Goal: Information Seeking & Learning: Compare options

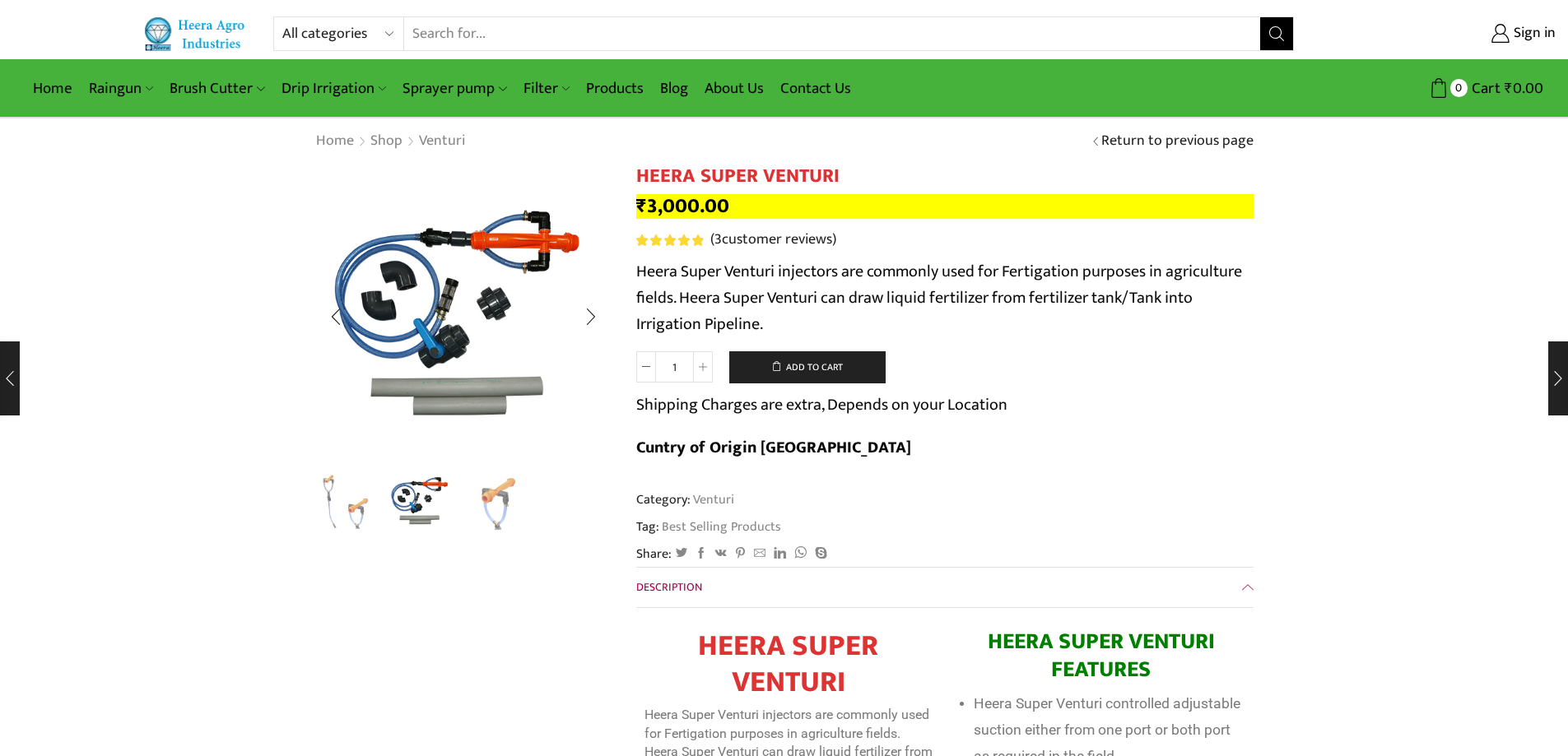
click at [343, 503] on img "1 / 3" at bounding box center [345, 501] width 68 height 68
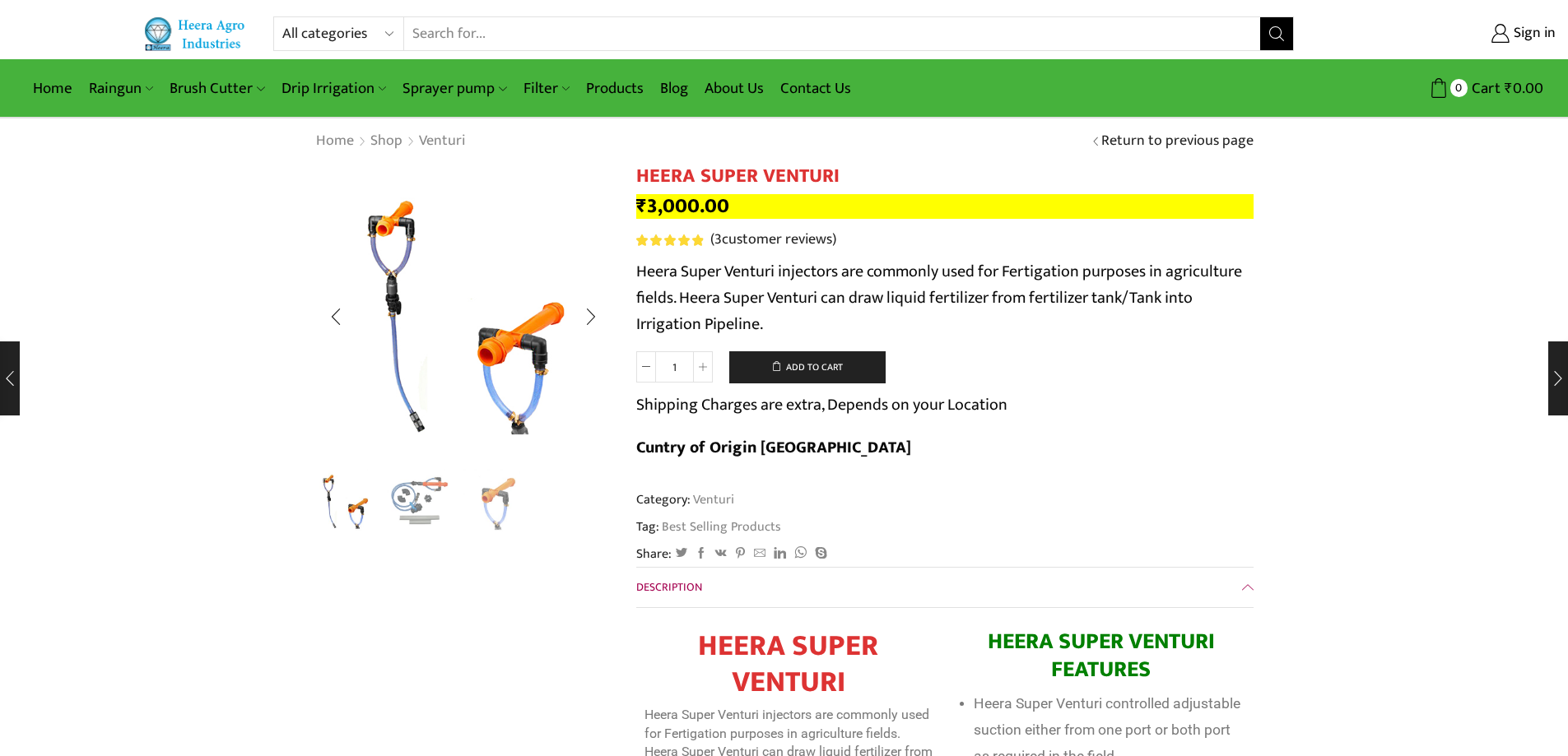
click at [400, 510] on img "2 / 3" at bounding box center [421, 501] width 68 height 68
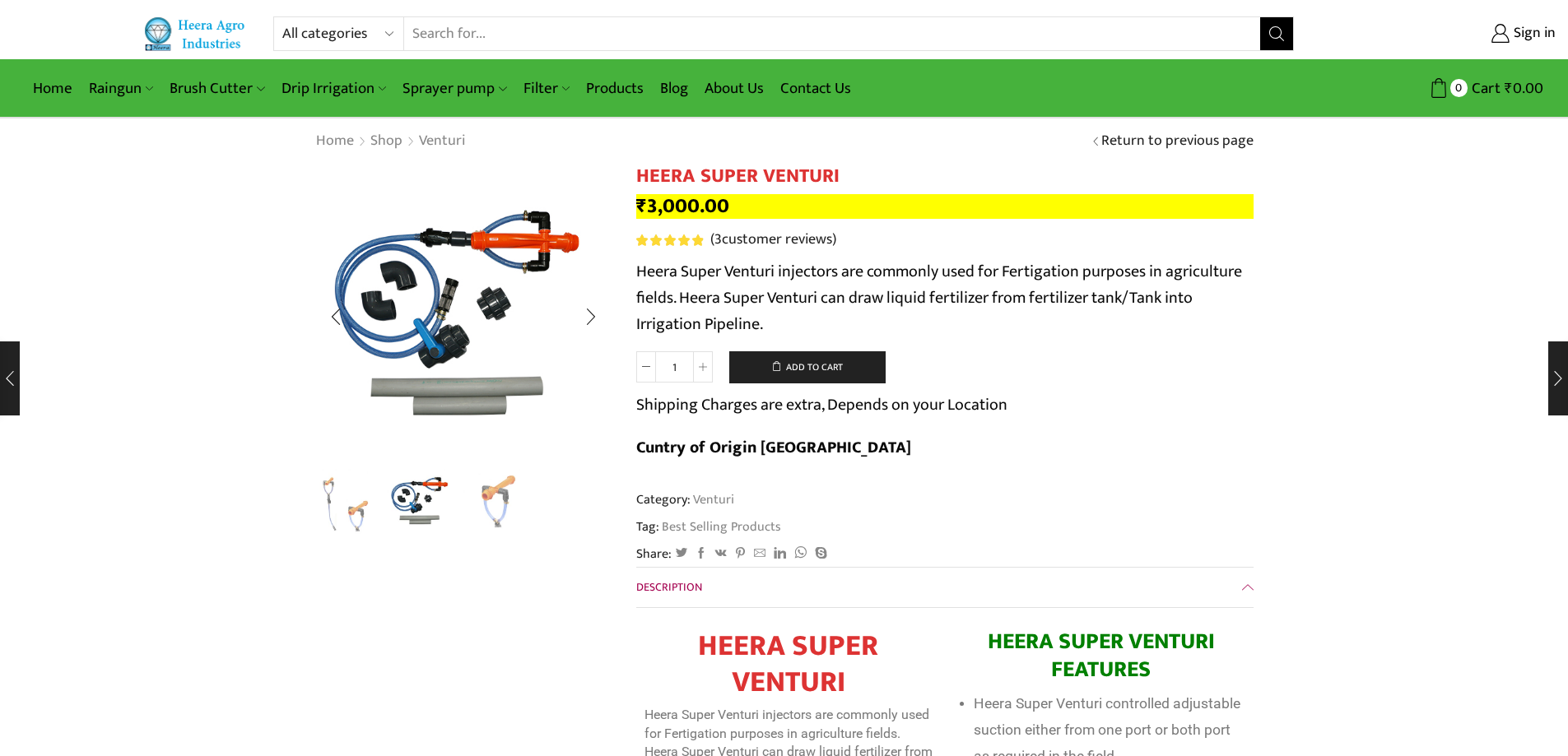
click at [507, 495] on img "3 / 3" at bounding box center [498, 501] width 68 height 68
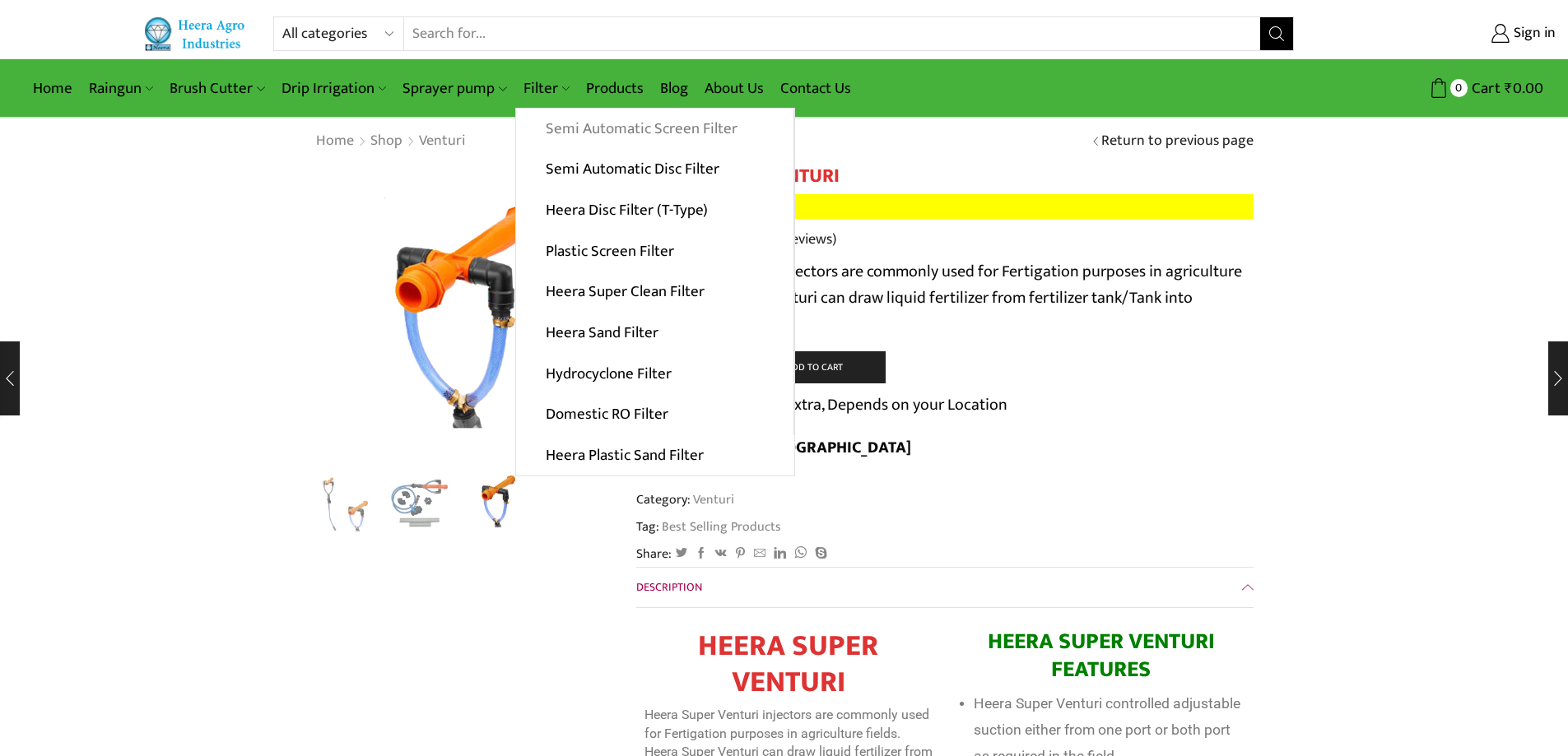
click at [574, 135] on link "Semi Automatic Screen Filter" at bounding box center [655, 129] width 277 height 41
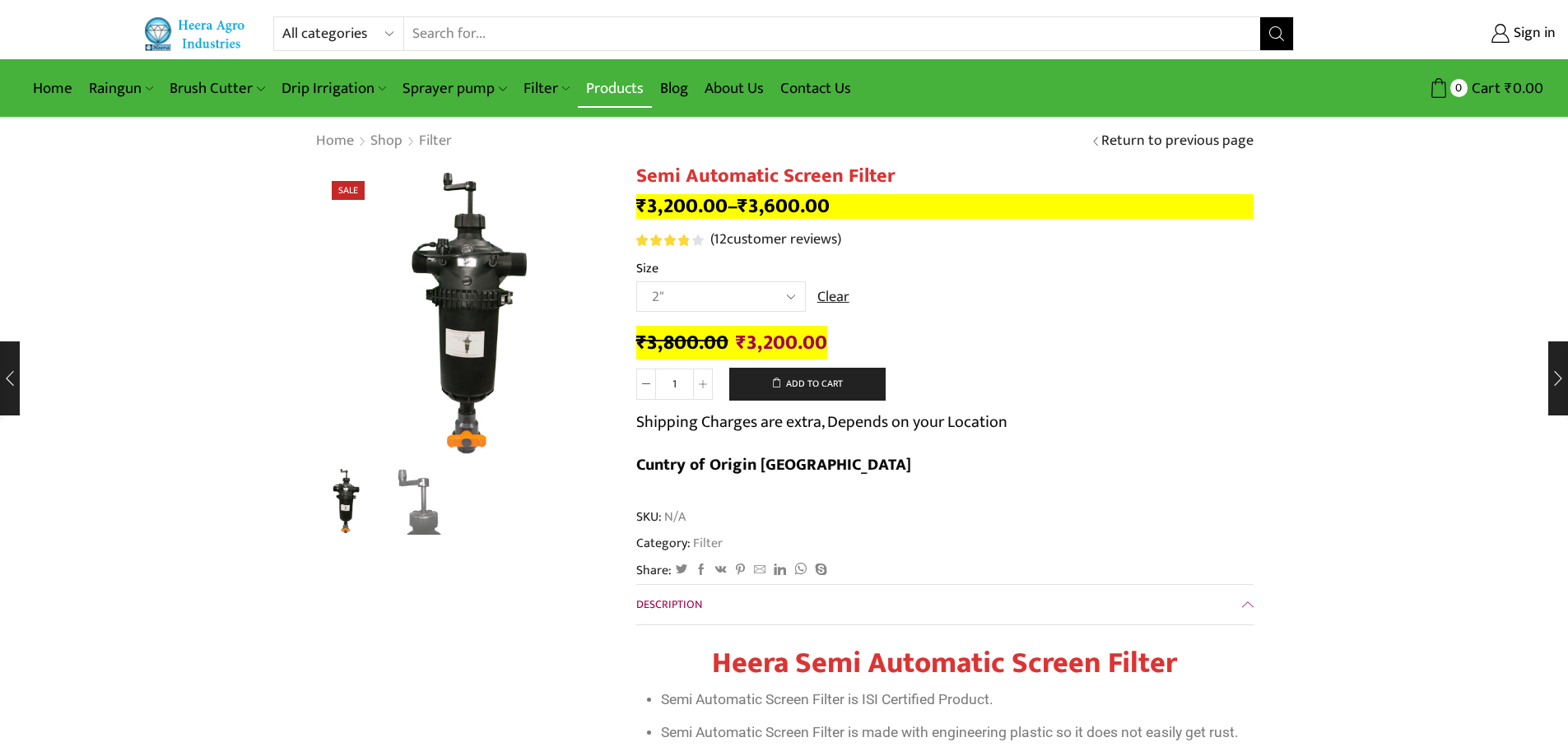
click at [599, 84] on link "Products" at bounding box center [615, 89] width 74 height 39
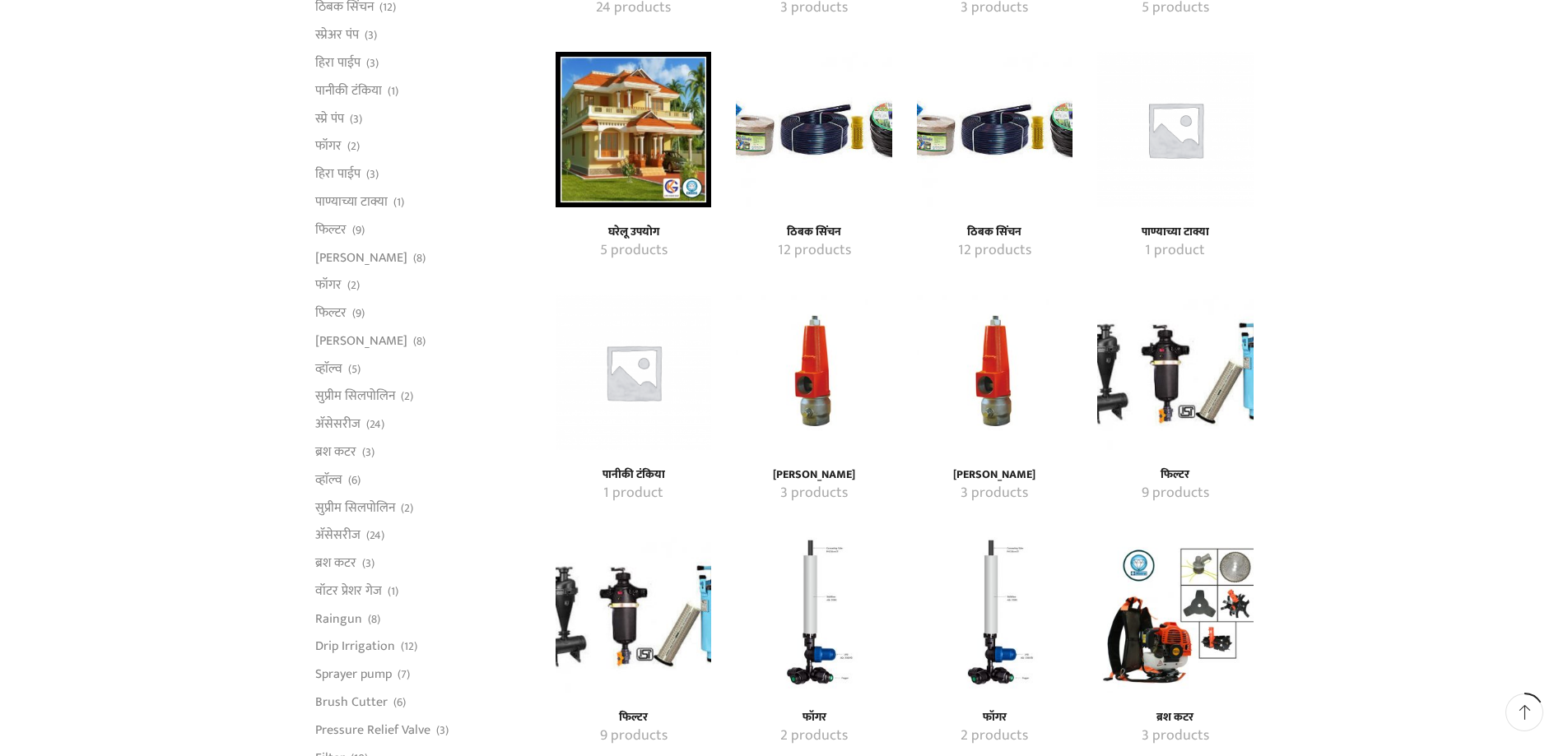
scroll to position [659, 0]
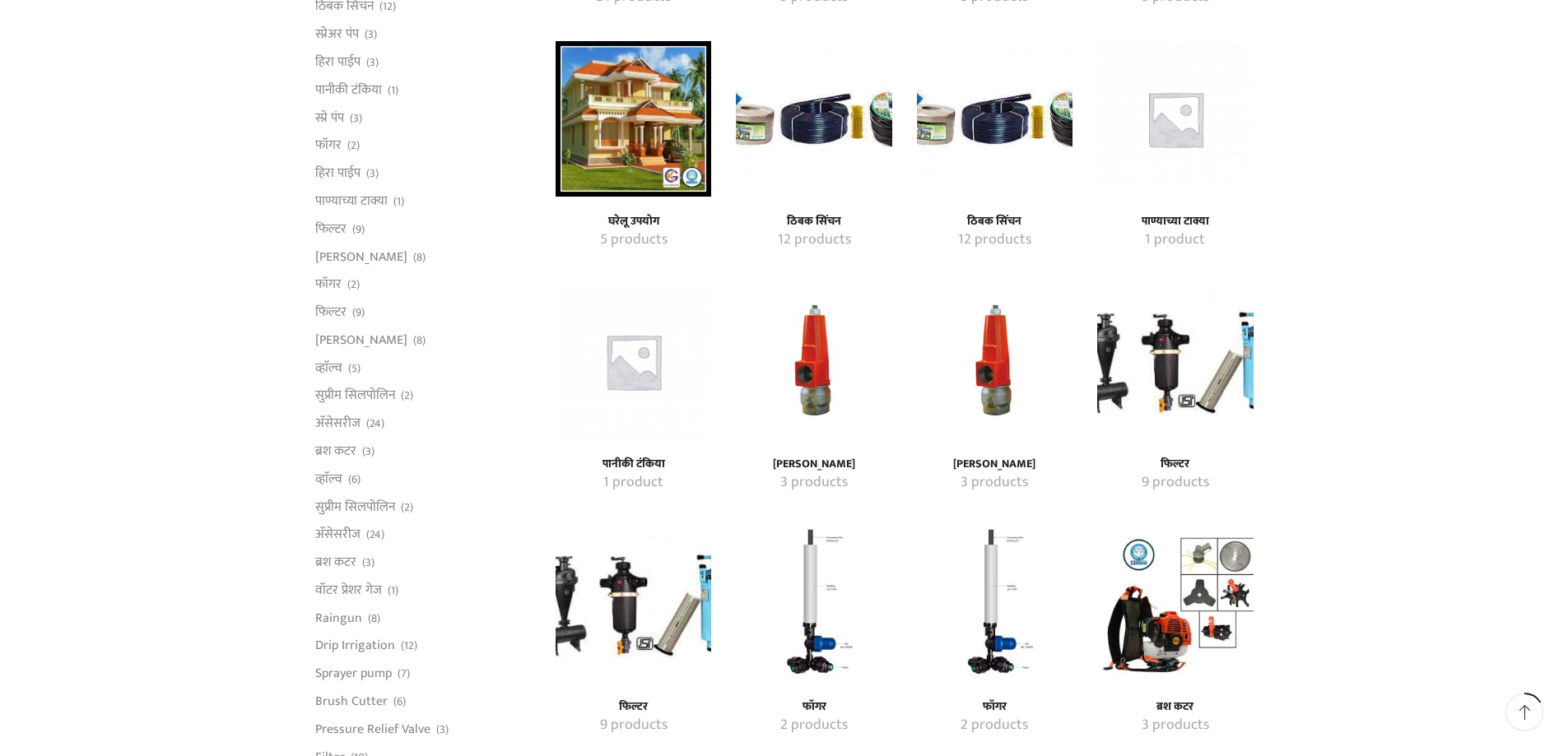
click at [1180, 619] on img "Visit product category ब्रश कटर" at bounding box center [1175, 604] width 155 height 155
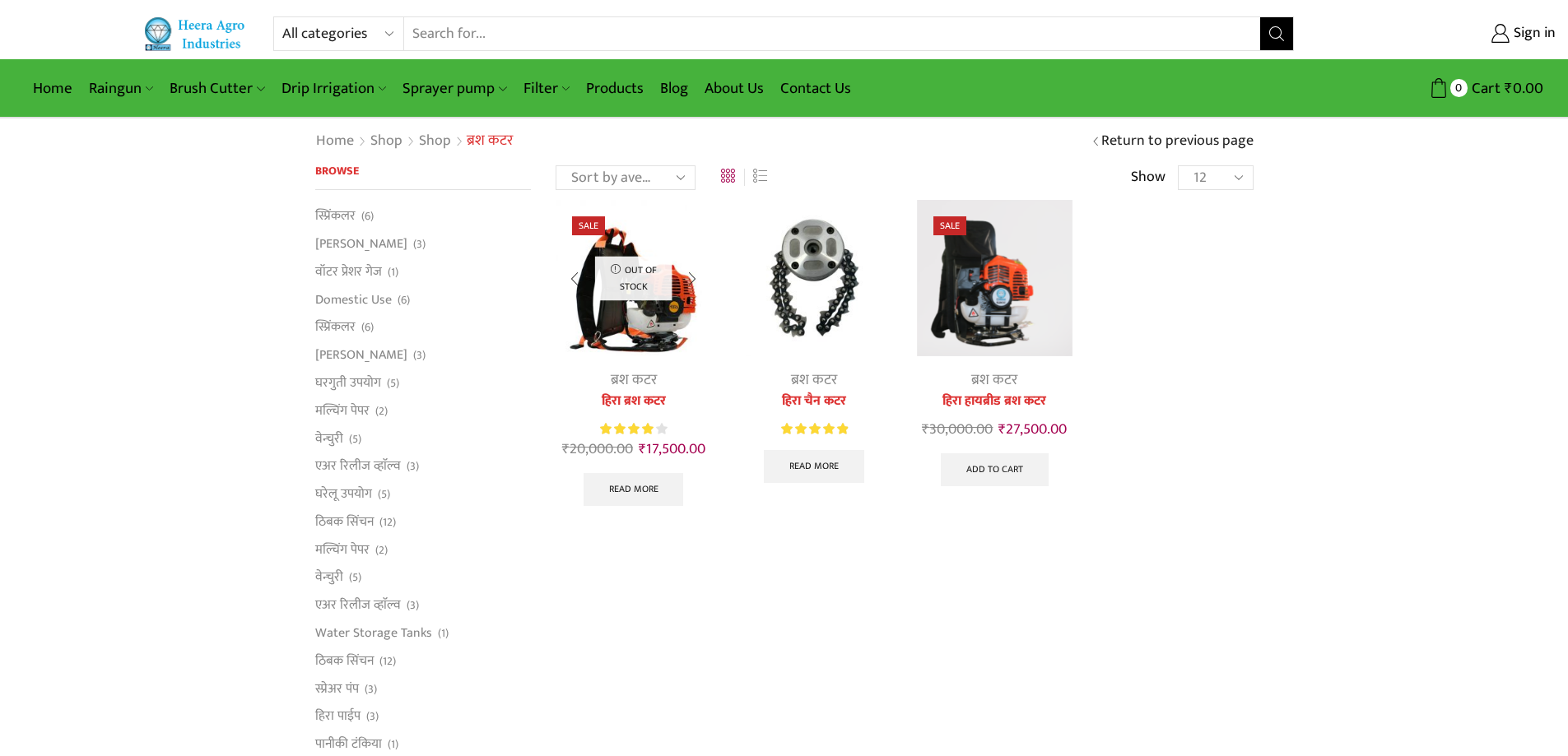
click at [690, 283] on div at bounding box center [692, 279] width 38 height 44
click at [696, 283] on div at bounding box center [692, 279] width 38 height 44
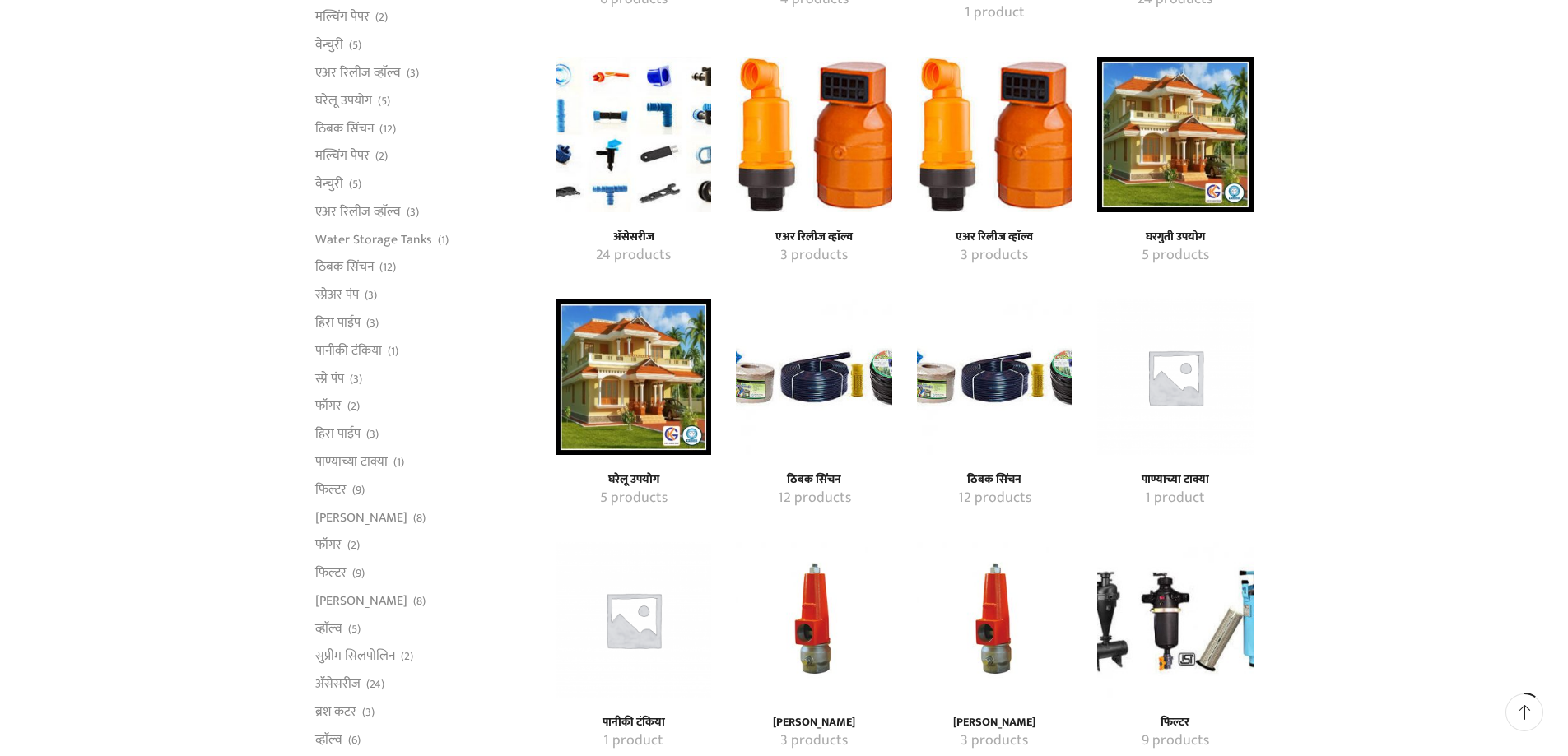
scroll to position [401, 0]
click at [821, 377] on img "Visit product category ठिबक सिंचन" at bounding box center [813, 376] width 155 height 155
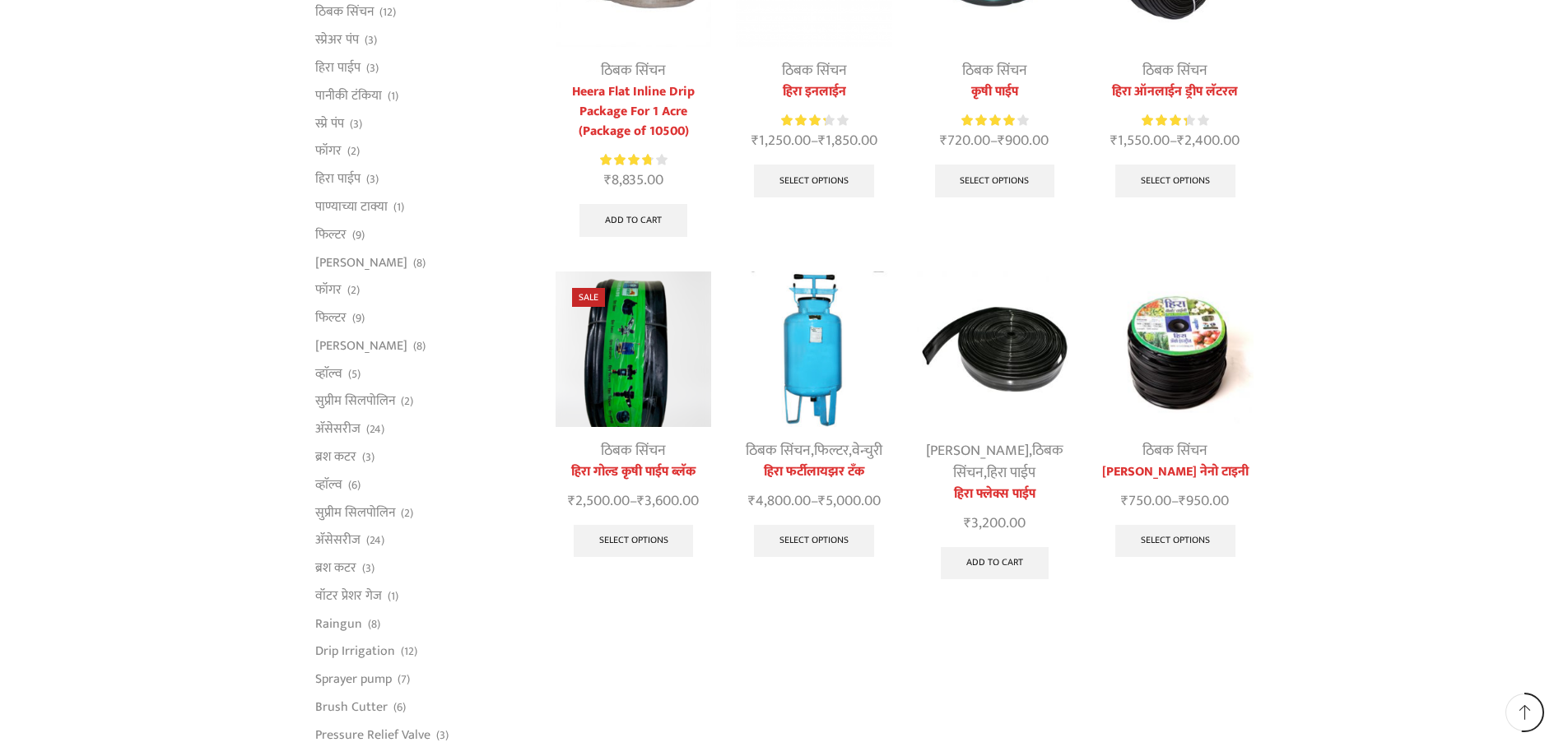
scroll to position [659, 0]
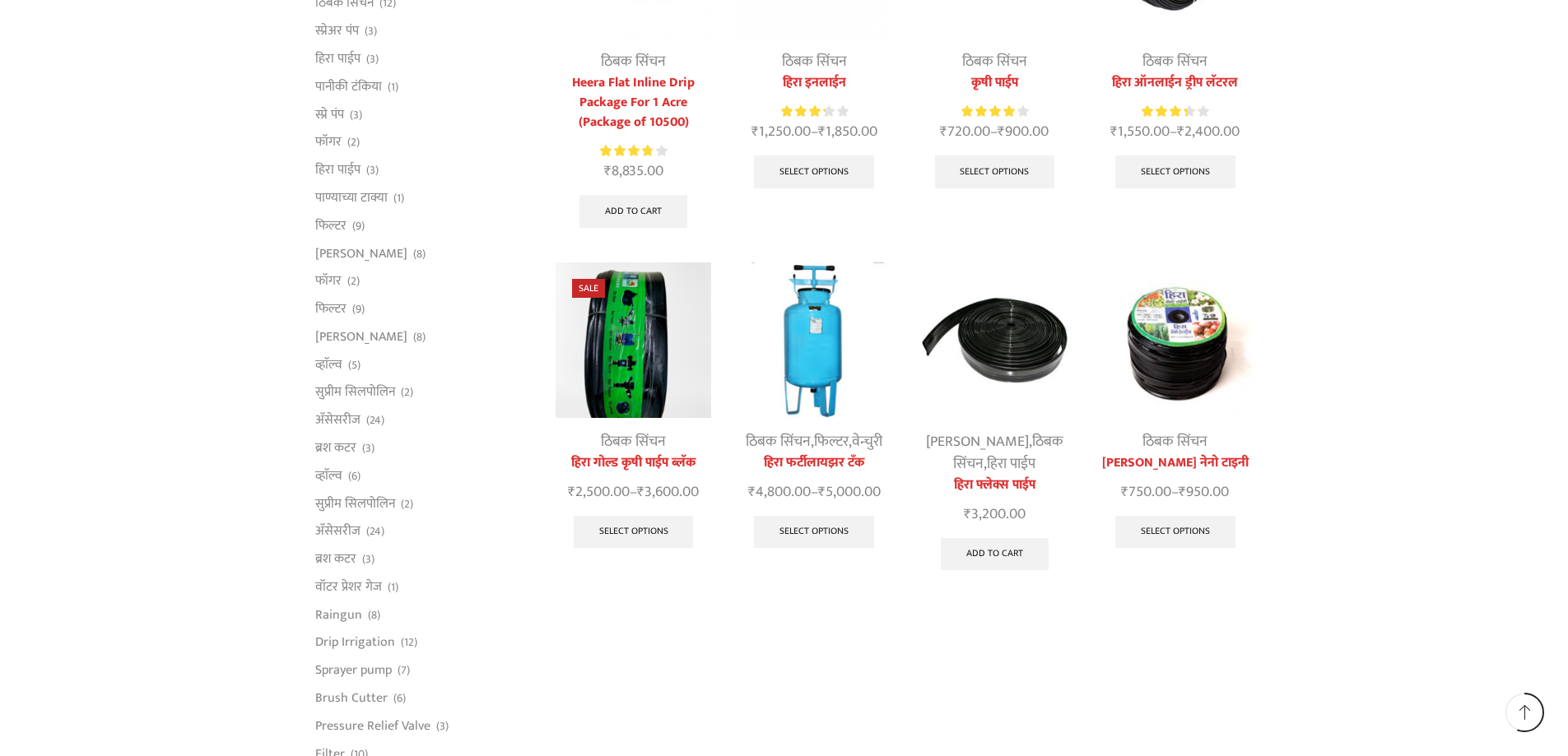
click at [1216, 345] on img at bounding box center [1175, 340] width 155 height 155
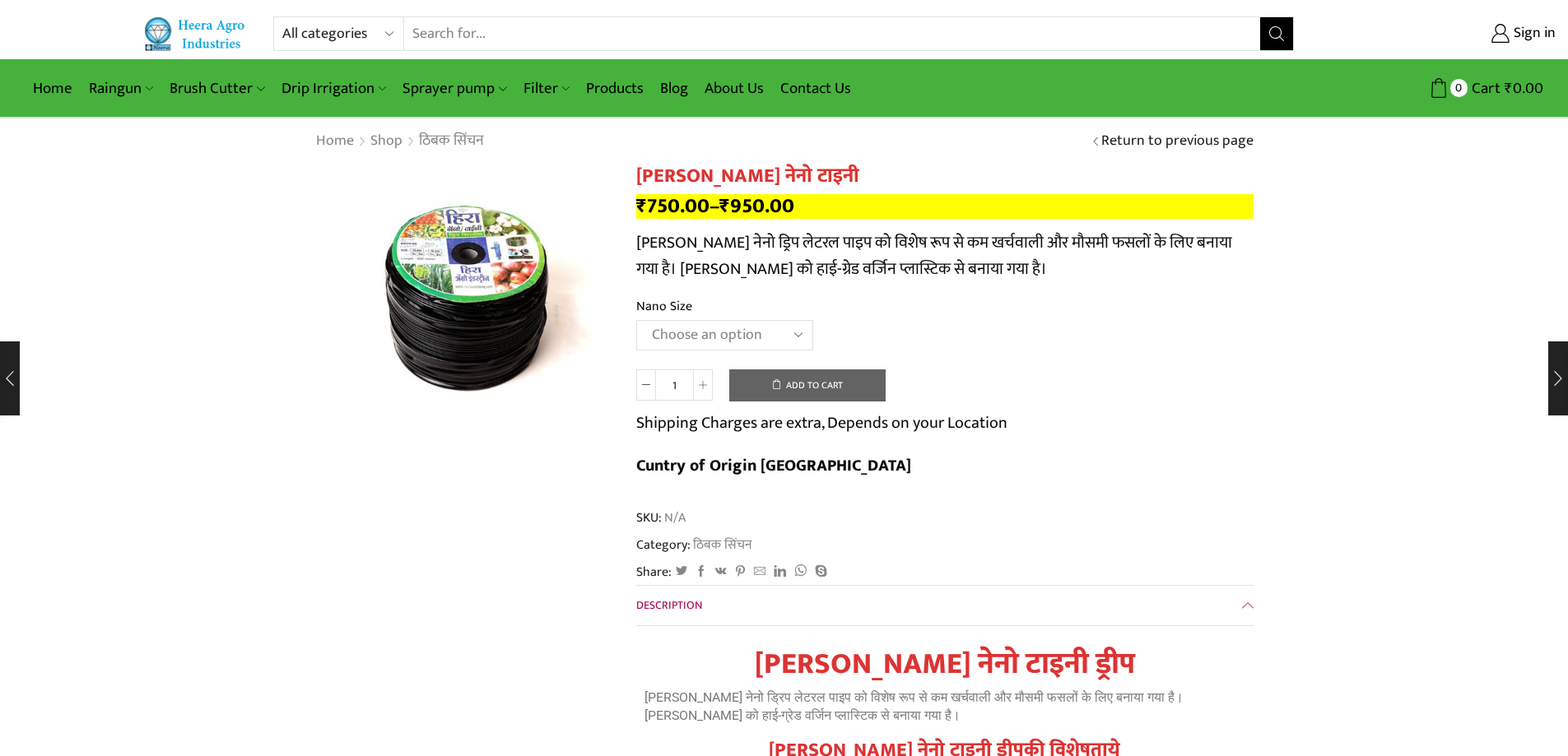
click at [723, 325] on select "Choose an option Gold 16 MM 1 feet 16 MM 1 feet Nano 12 MM 2 feet" at bounding box center [725, 335] width 177 height 31
click at [637, 320] on select "Choose an option Gold 16 MM 1 feet 16 MM 1 feet Nano 12 MM 2 feet" at bounding box center [725, 335] width 177 height 31
select select "16 MM 1 feet"
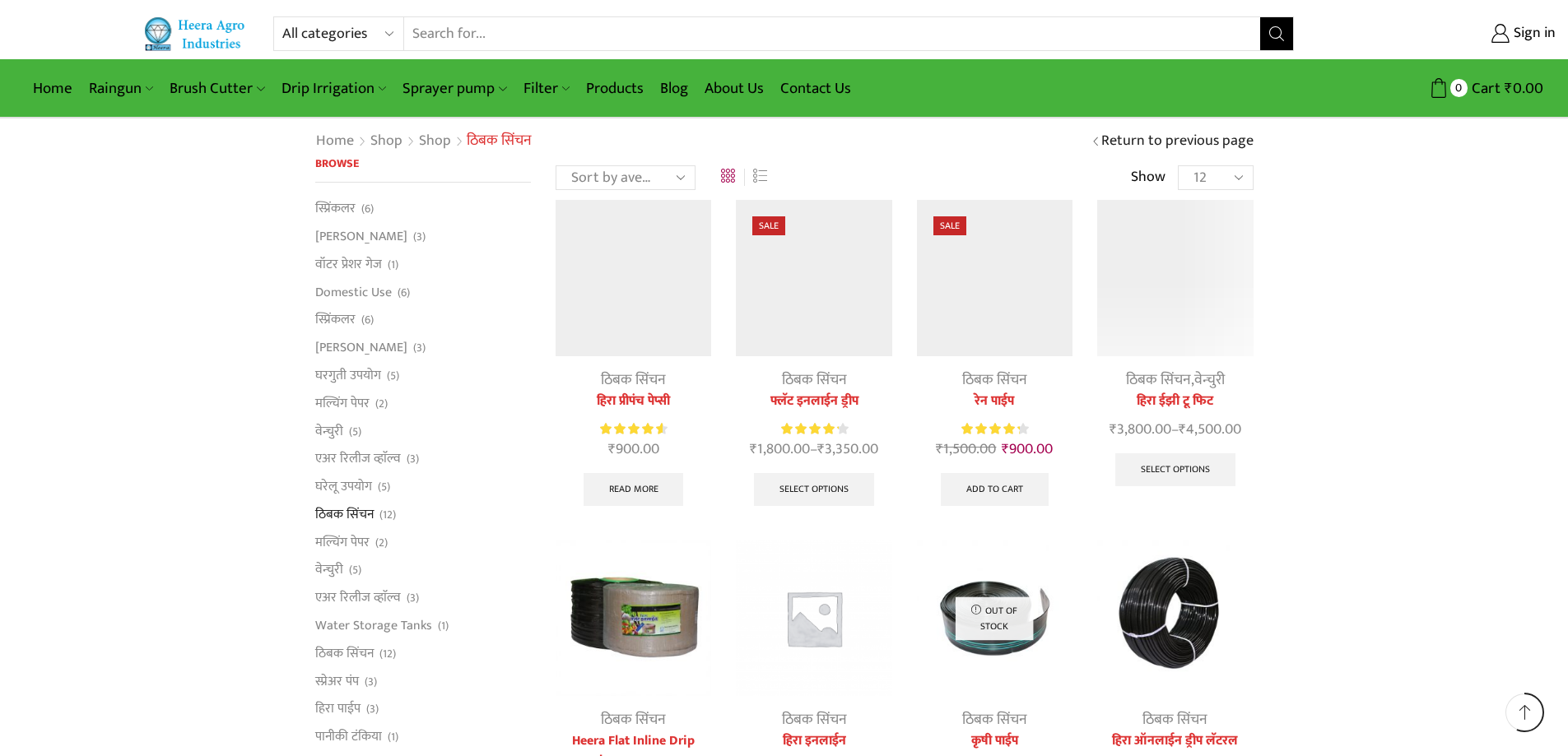
scroll to position [659, 0]
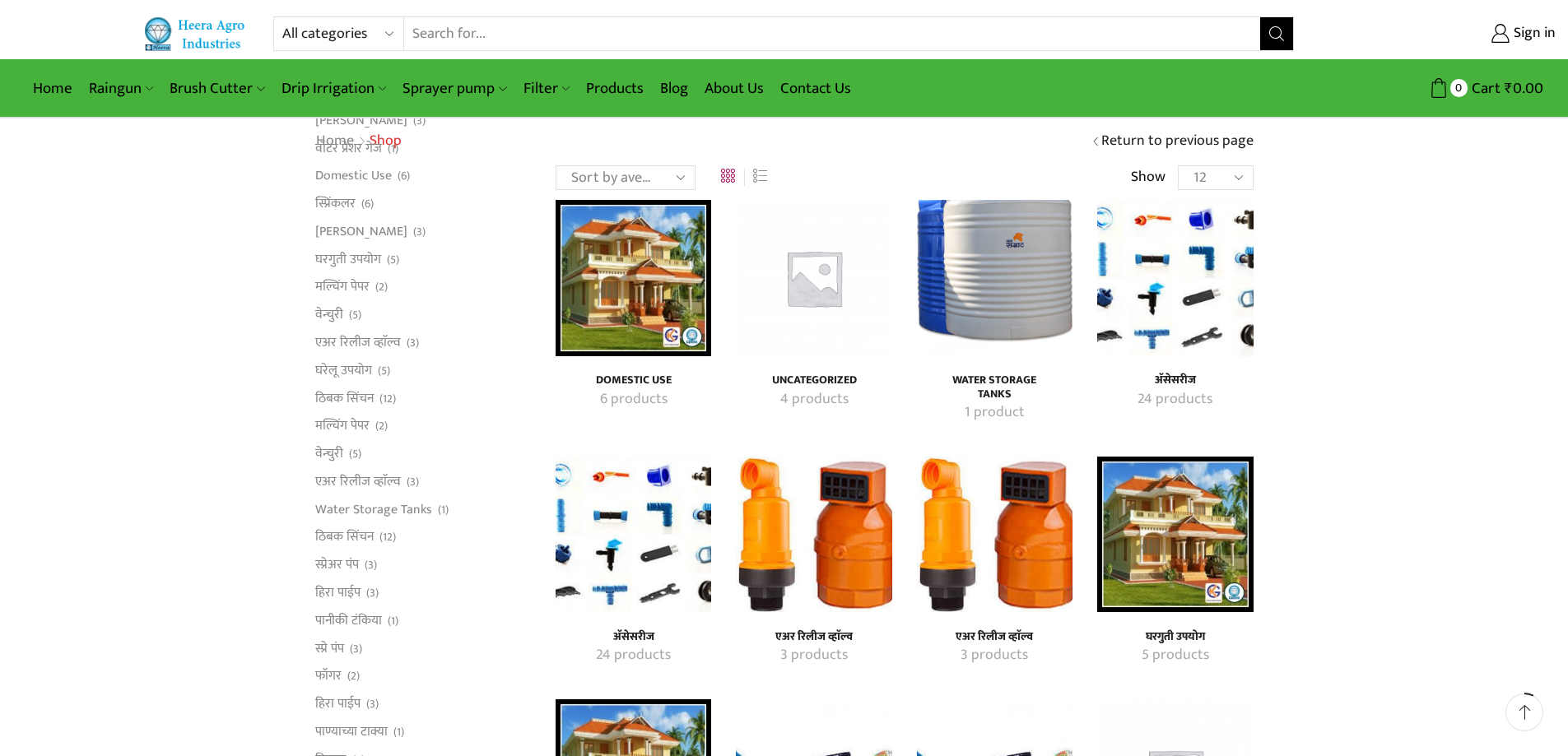
scroll to position [319, 0]
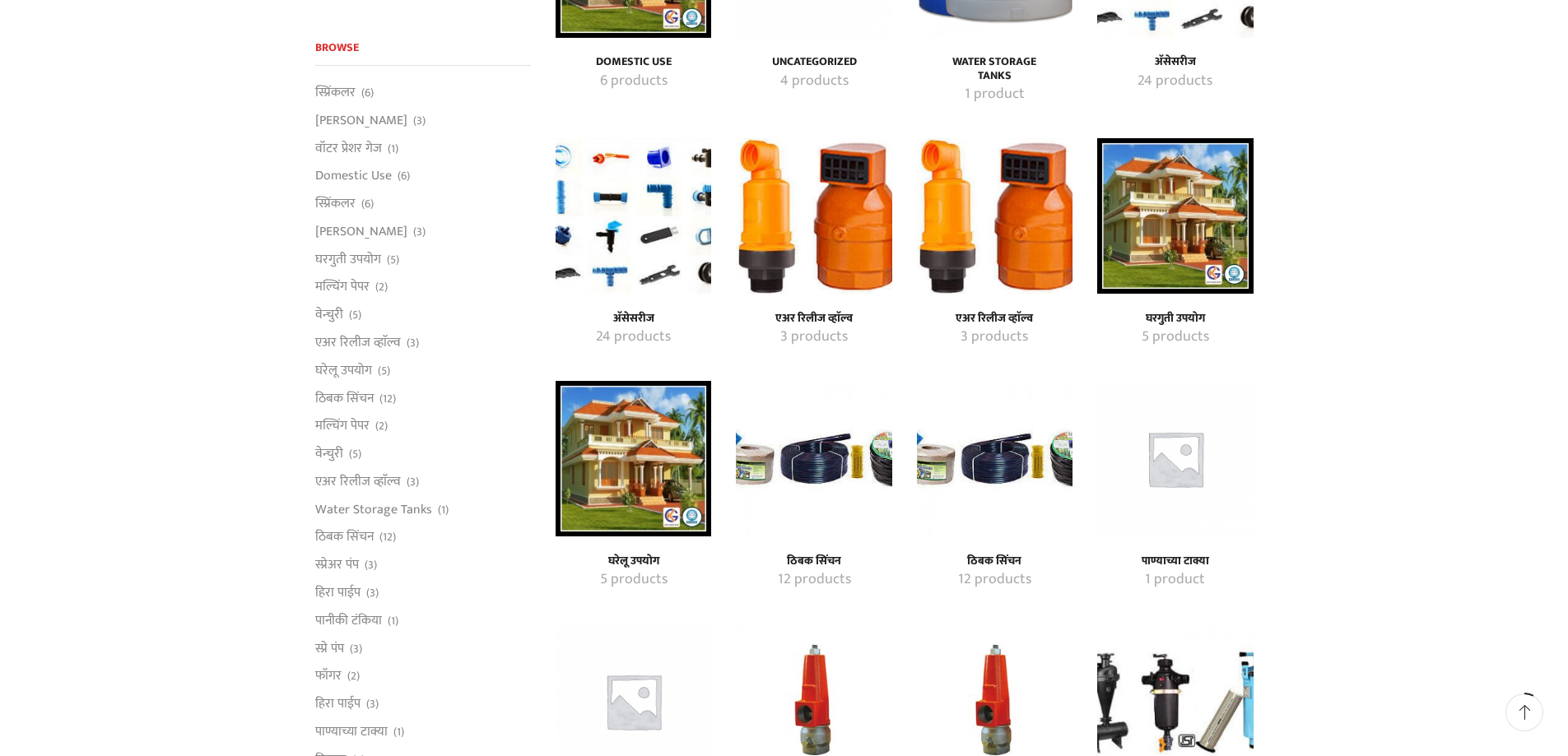
click at [988, 462] on img "Visit product category ठिबक सिंचन" at bounding box center [994, 458] width 155 height 155
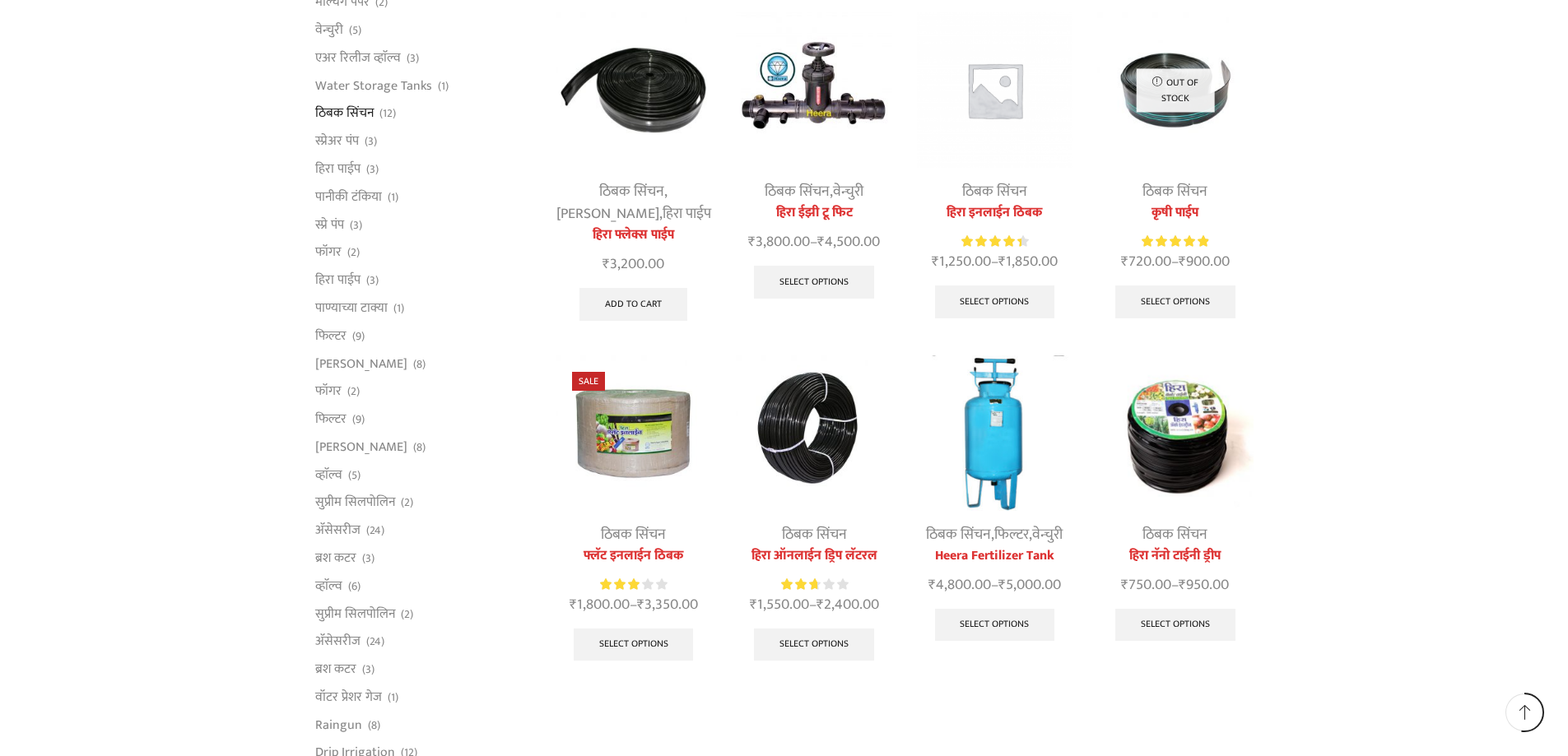
scroll to position [659, 0]
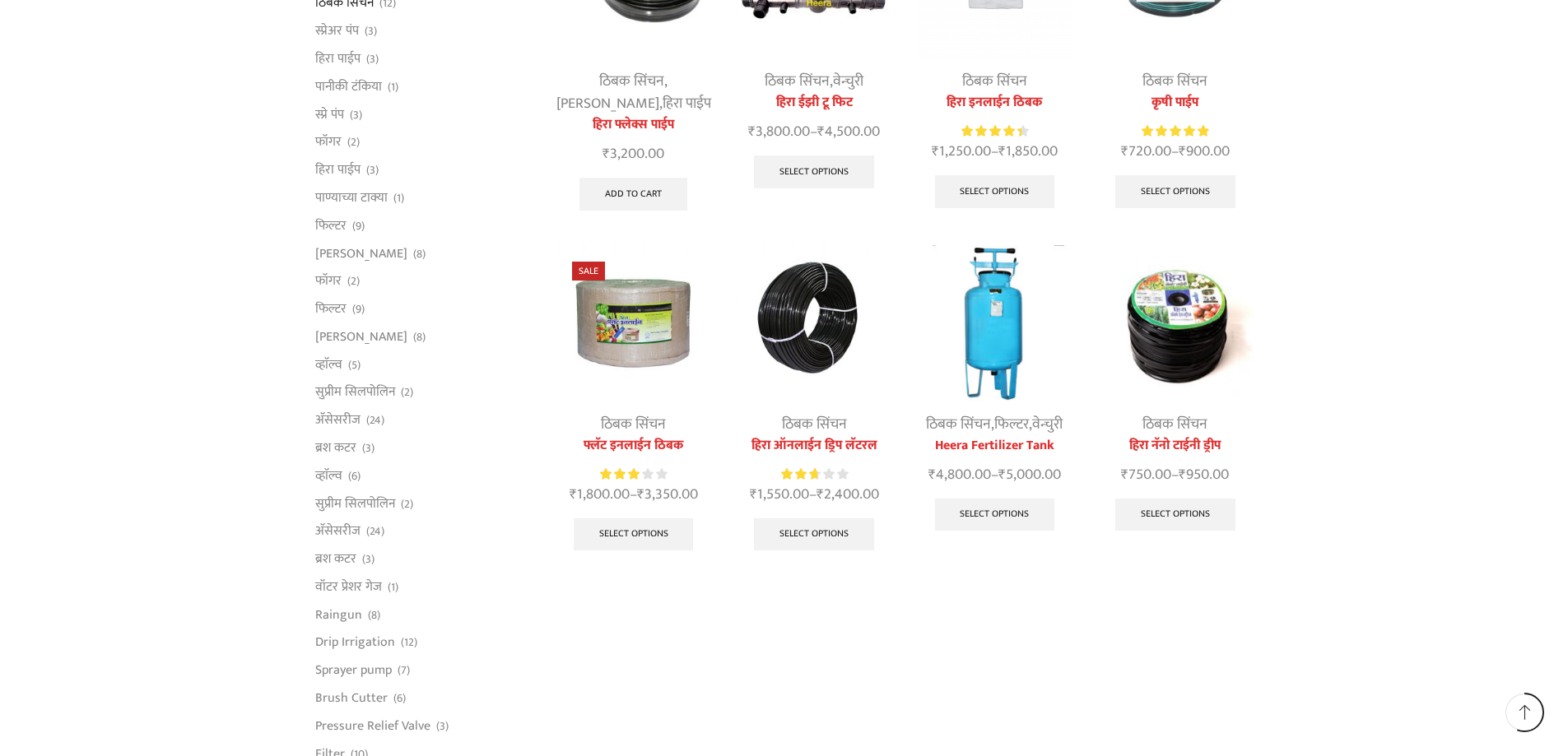
click at [613, 375] on img at bounding box center [633, 322] width 155 height 155
click at [604, 340] on img at bounding box center [633, 322] width 155 height 155
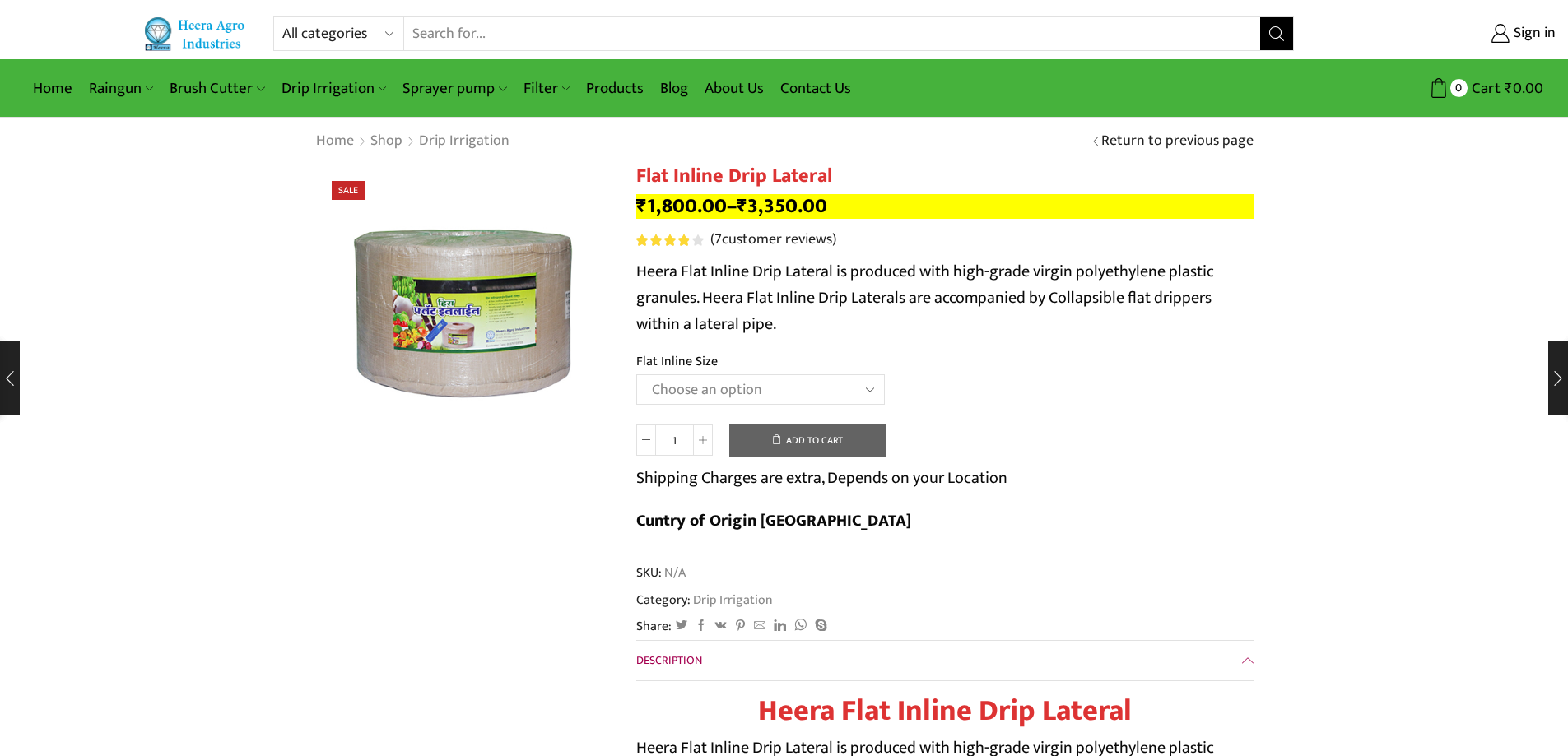
click at [798, 389] on select "Choose an option 12 MM 0.25 Thickness (30 CM) 12 MM 0.25 Thickness (40 CM) 12 M…" at bounding box center [760, 390] width 248 height 31
click at [637, 375] on select "Choose an option 12 MM 0.25 Thickness (30 CM) 12 MM 0.25 Thickness (40 CM) 12 M…" at bounding box center [760, 390] width 248 height 31
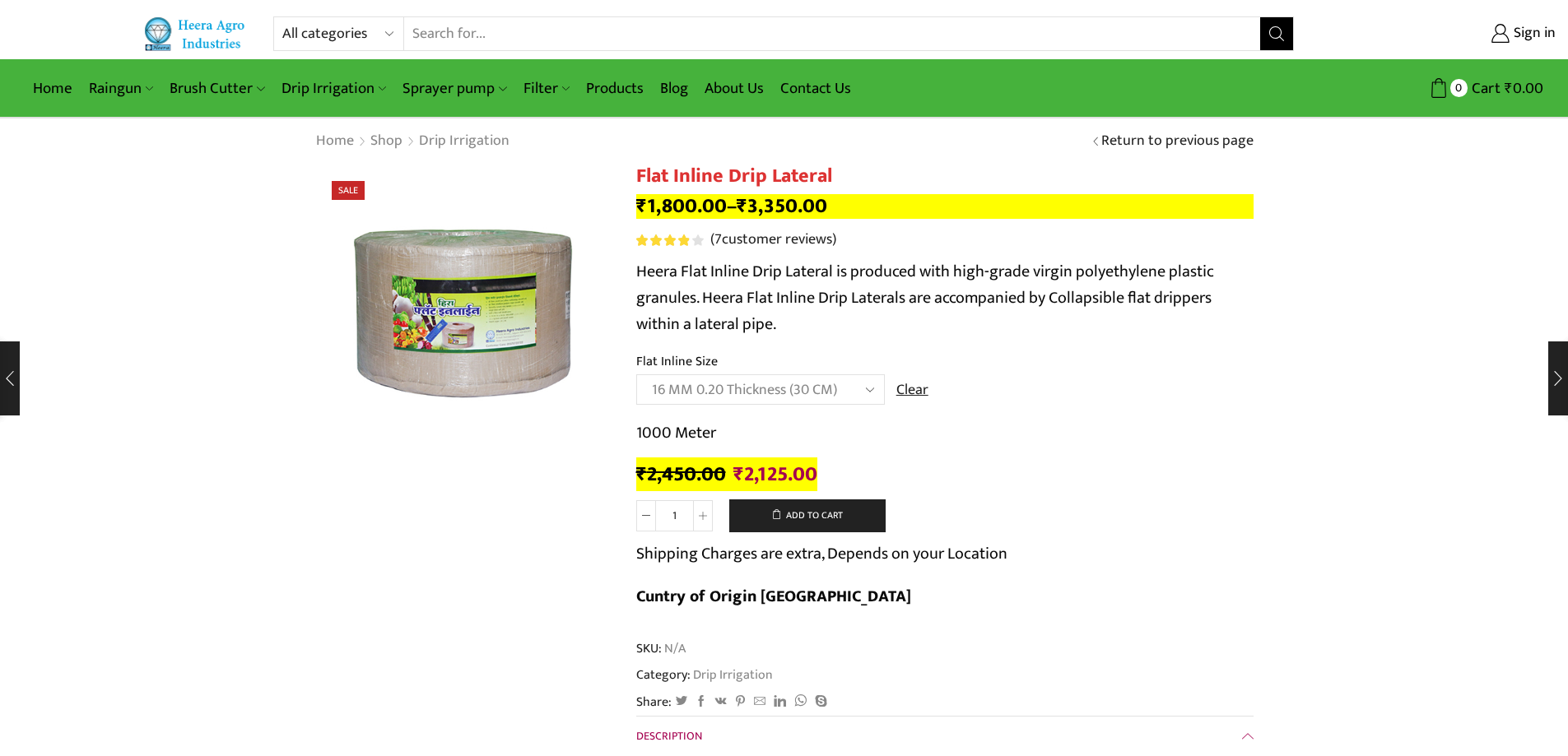
click at [807, 388] on select "Choose an option 12 MM 0.25 Thickness (30 CM) 12 MM 0.25 Thickness (40 CM) 12 M…" at bounding box center [760, 390] width 248 height 31
select select "16 MM 0.40 Thickness (30 CM)"
click at [637, 375] on select "Choose an option 12 MM 0.25 Thickness (30 CM) 12 MM 0.25 Thickness (40 CM) 12 M…" at bounding box center [760, 390] width 248 height 31
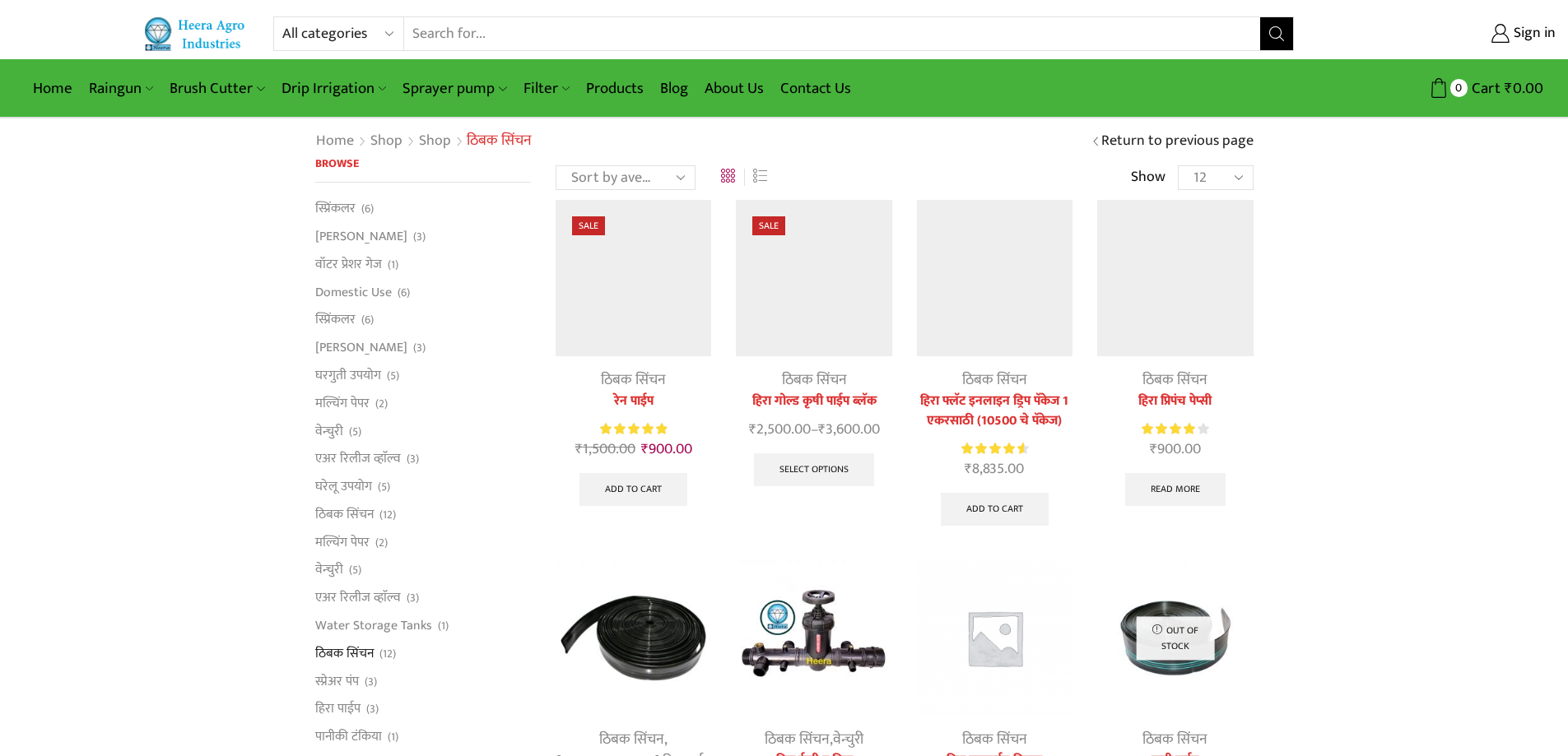
scroll to position [659, 0]
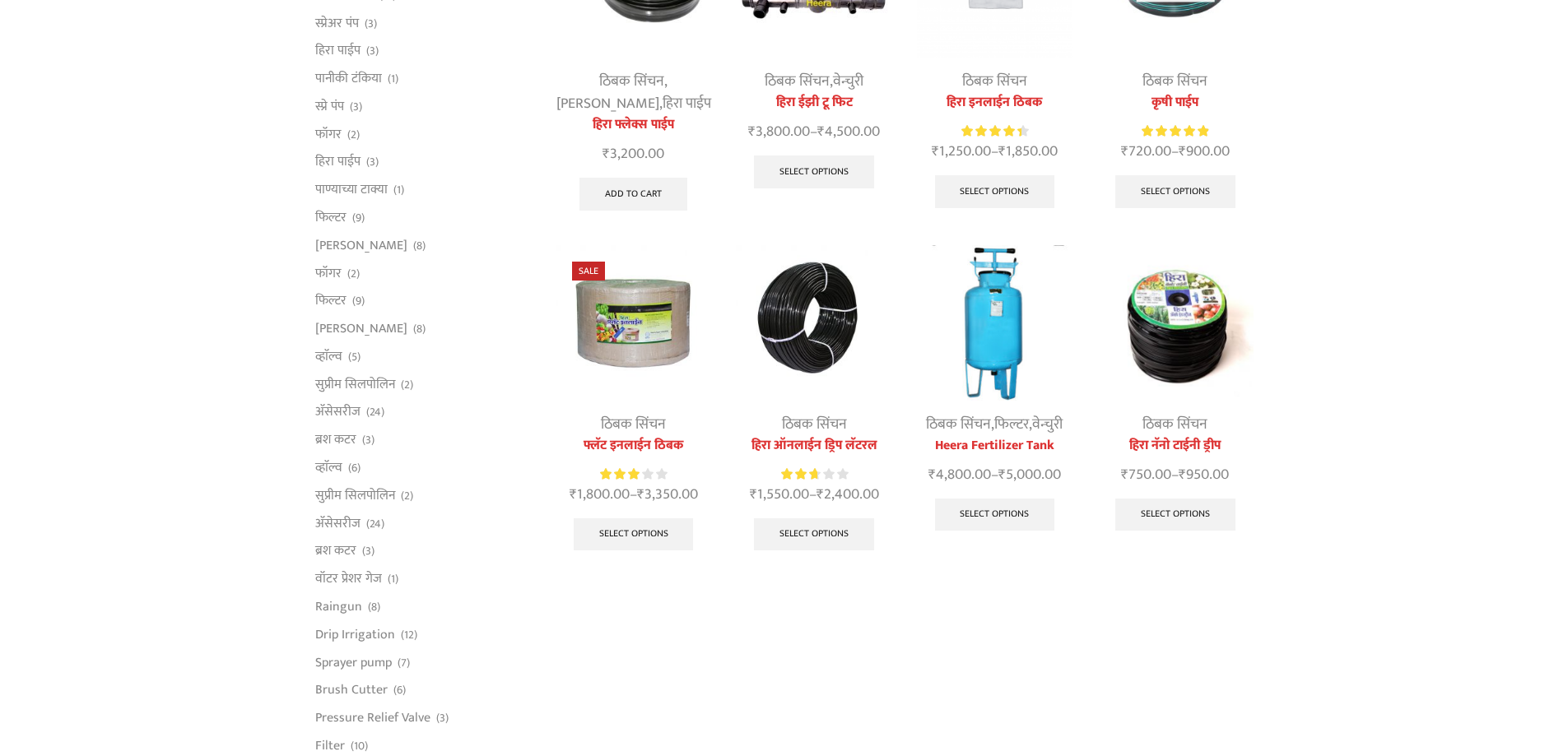
click at [1142, 373] on img at bounding box center [1175, 322] width 155 height 155
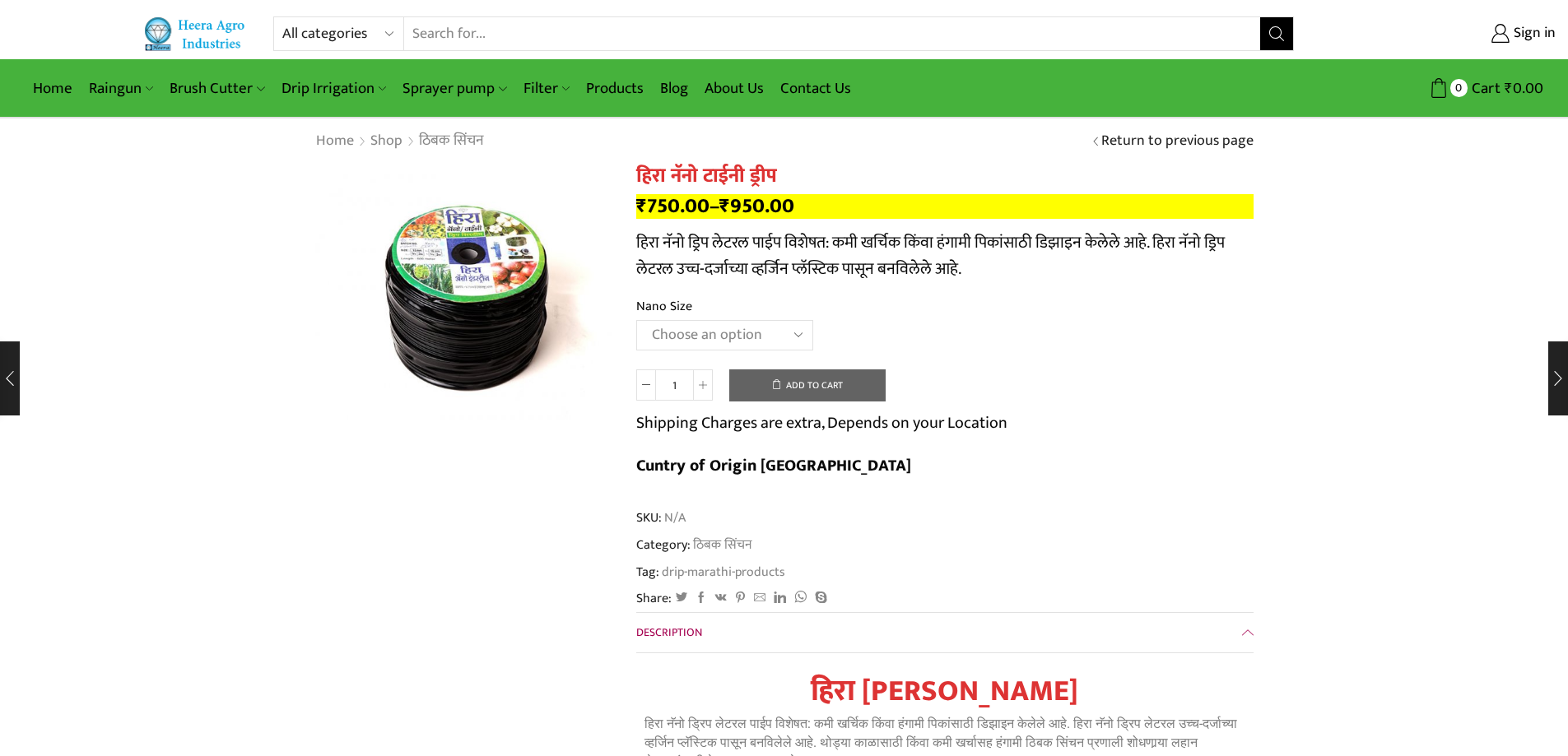
click at [729, 335] on select "Choose an option Gold 16 MM 1 feet 16 MM 1 feet Nano 12 MM 2 feet" at bounding box center [725, 335] width 177 height 31
click at [637, 320] on select "Choose an option Gold 16 MM 1 feet 16 MM 1 feet Nano 12 MM 2 feet" at bounding box center [725, 335] width 177 height 31
select select "Gold 16 MM 1 feet"
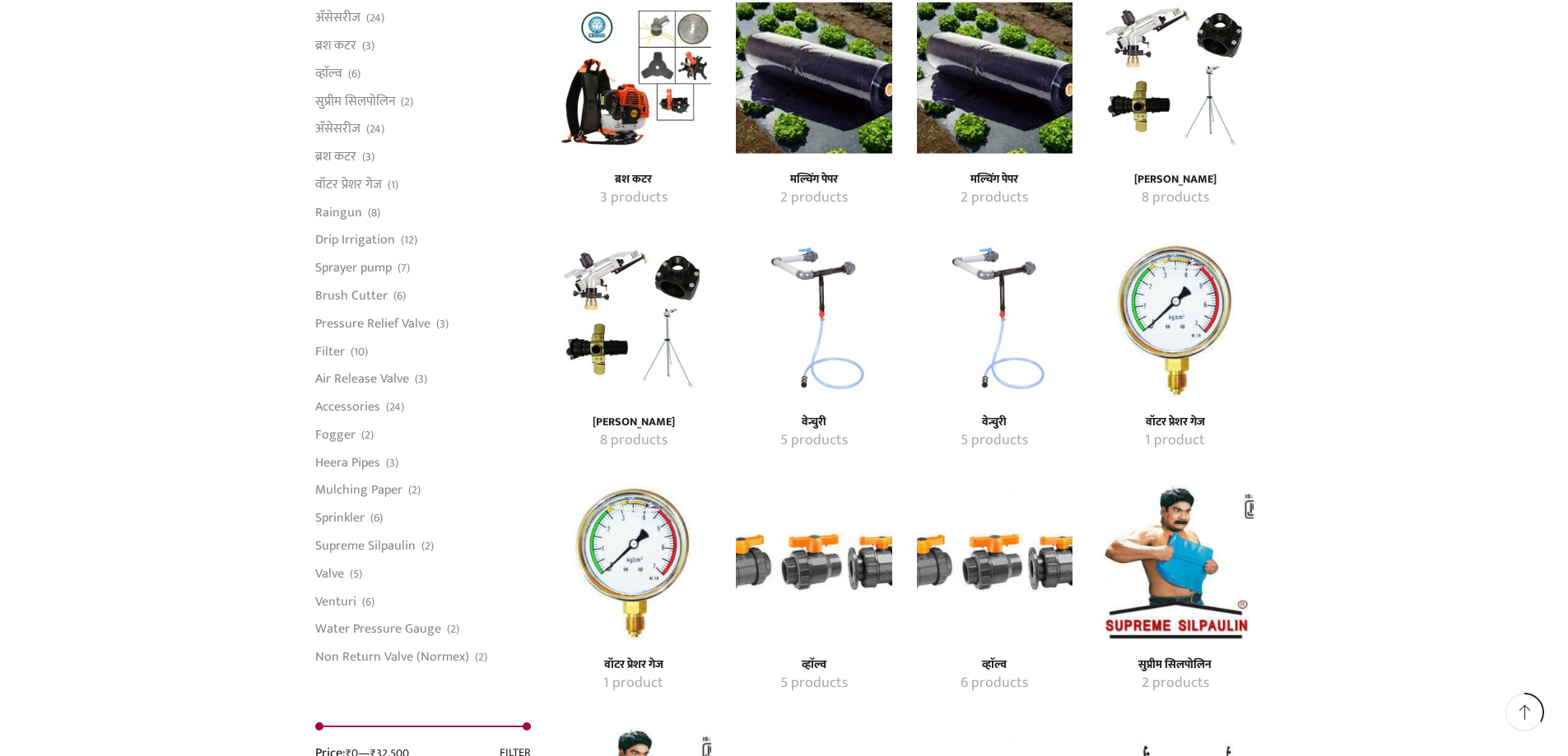
scroll to position [1471, 0]
